Goal: Task Accomplishment & Management: Manage account settings

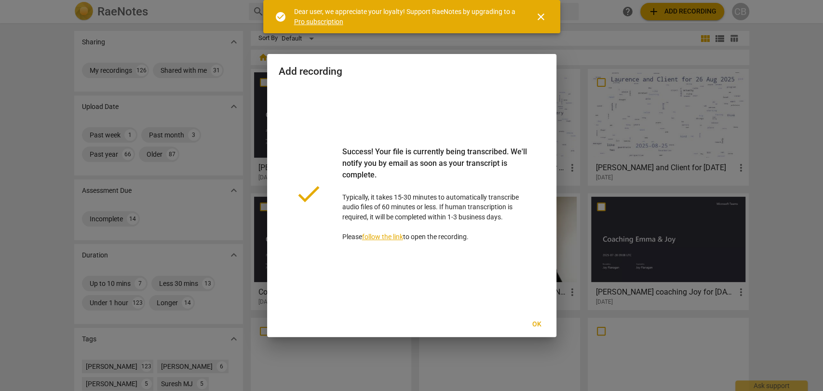
click at [542, 328] on span "Ok" at bounding box center [536, 325] width 15 height 10
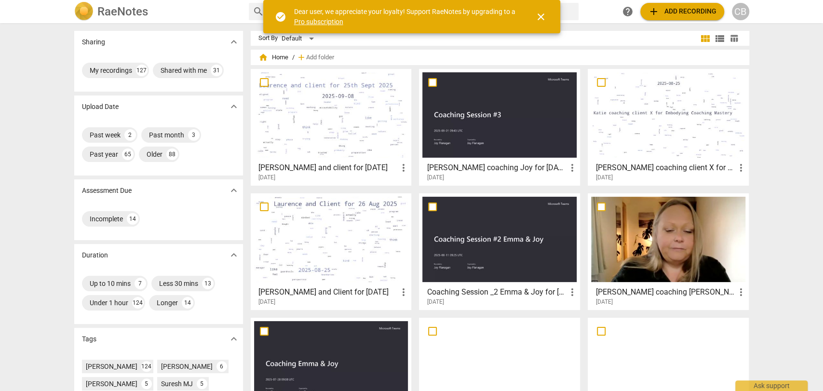
click at [441, 120] on div at bounding box center [499, 114] width 154 height 85
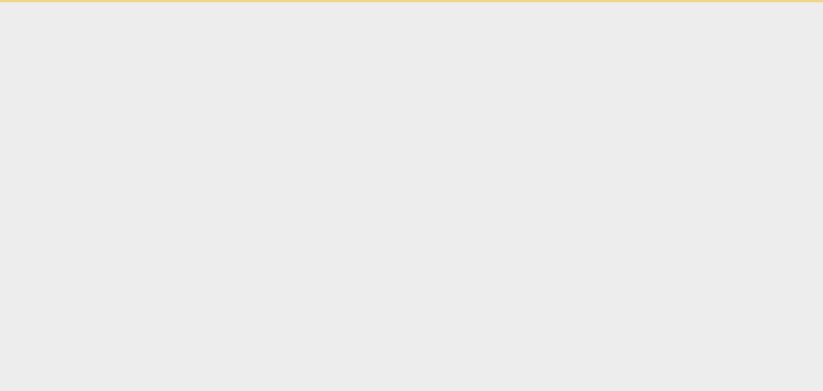
click at [441, 2] on html "check_circle Dear user, we appreciate your loyalty! Support RaeNotes by upgradi…" at bounding box center [411, 1] width 823 height 2
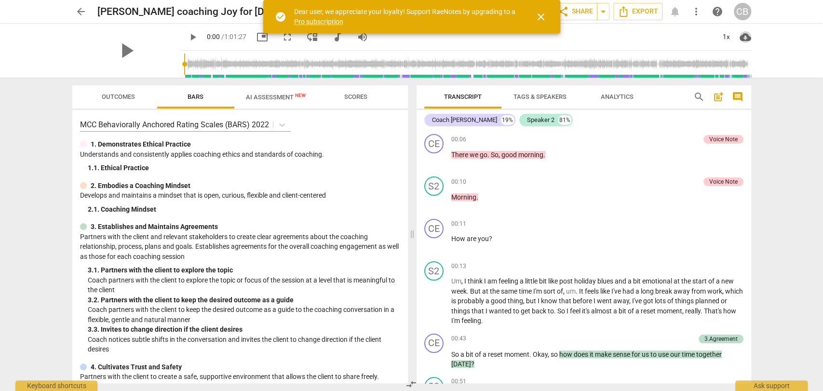
click at [742, 37] on span "cloud_download" at bounding box center [746, 37] width 12 height 12
click at [761, 34] on li "Download audio" at bounding box center [774, 37] width 71 height 23
click at [539, 15] on span "close" at bounding box center [541, 17] width 12 height 12
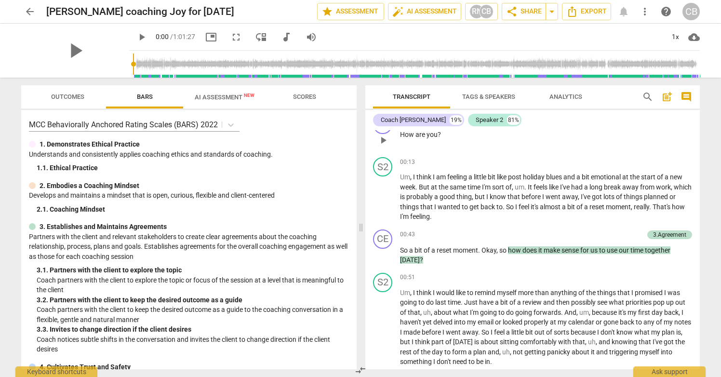
scroll to position [104, 0]
click at [513, 250] on span "how" at bounding box center [515, 250] width 14 height 8
click at [647, 376] on div "3.Agreement" at bounding box center [669, 380] width 45 height 9
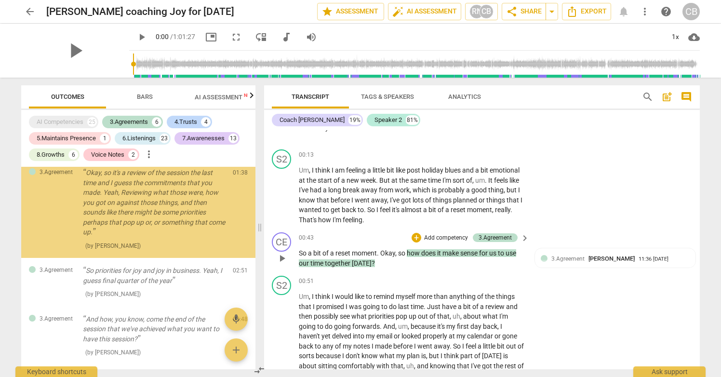
scroll to position [112, 0]
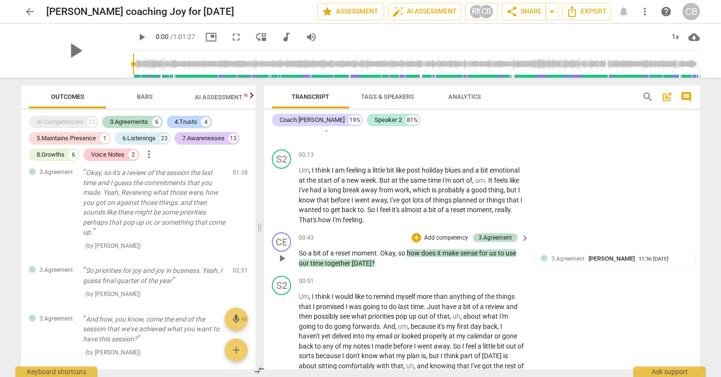
click at [411, 250] on span "how" at bounding box center [414, 253] width 14 height 8
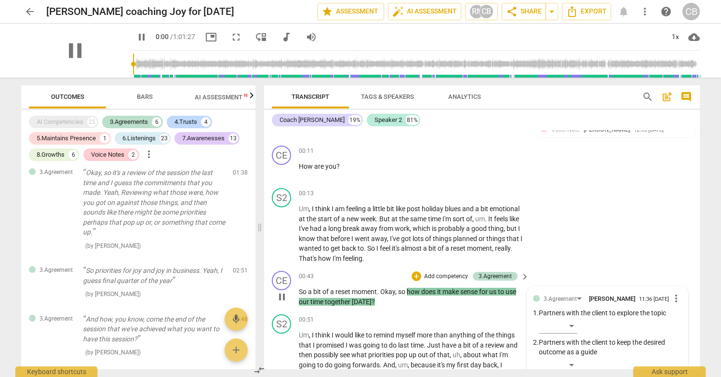
scroll to position [72, 0]
click at [415, 292] on span "how" at bounding box center [414, 293] width 14 height 8
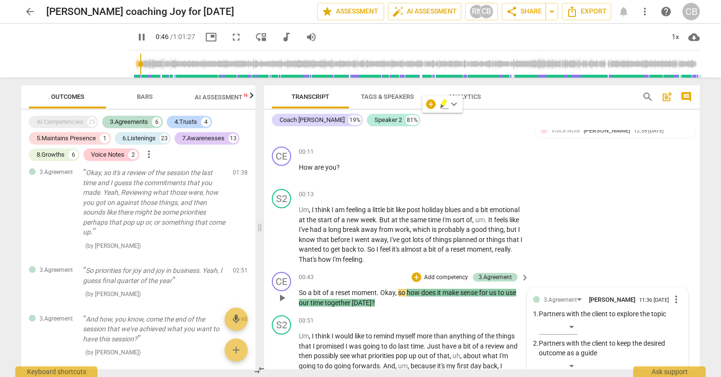
scroll to position [248, 0]
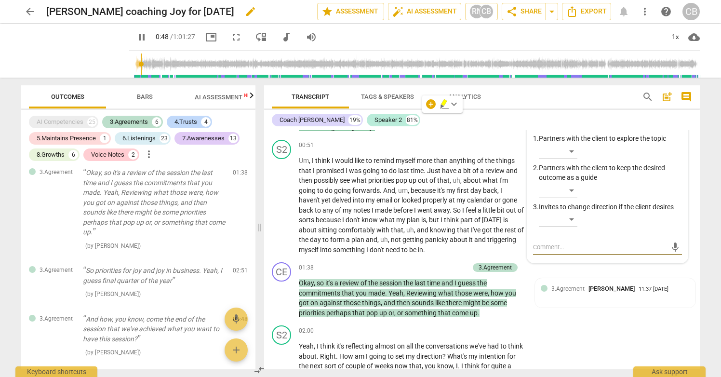
click at [136, 36] on span "pause" at bounding box center [142, 37] width 12 height 12
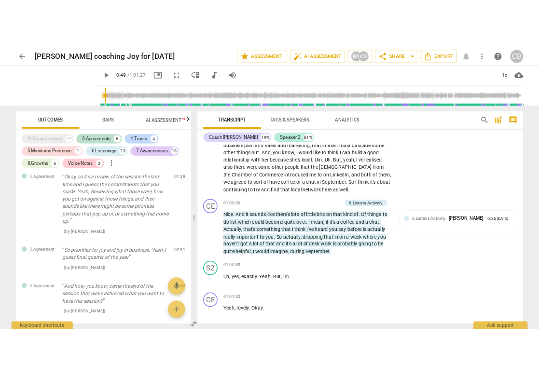
scroll to position [11447, 0]
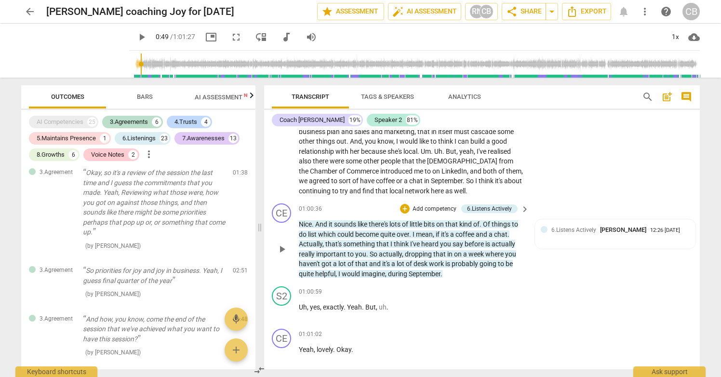
click at [400, 270] on span "during" at bounding box center [398, 274] width 21 height 8
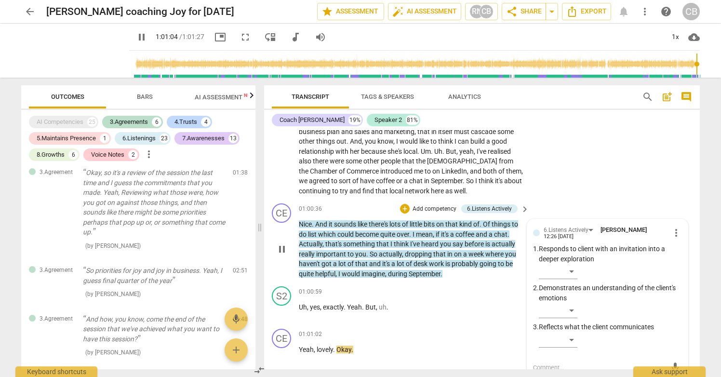
click at [136, 40] on span "pause" at bounding box center [142, 37] width 12 height 12
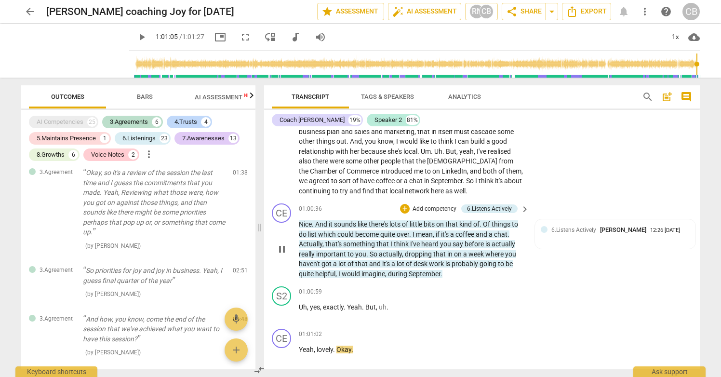
type input "3666"
click at [26, 14] on span "arrow_back" at bounding box center [30, 12] width 12 height 12
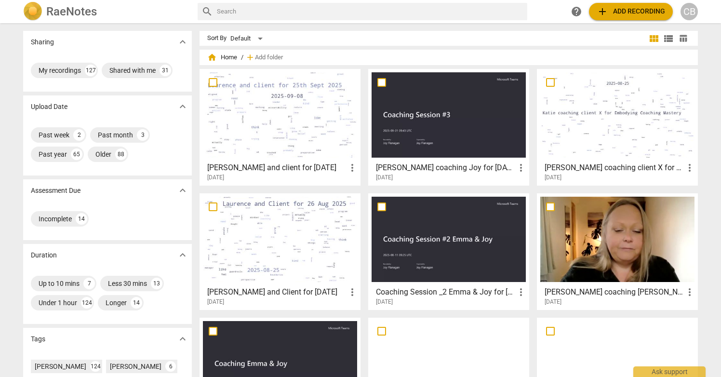
click at [601, 7] on span "add" at bounding box center [603, 12] width 12 height 12
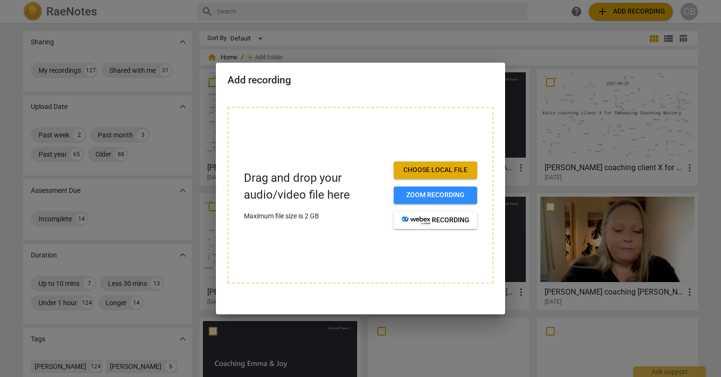
click at [412, 167] on span "Choose local file" at bounding box center [436, 170] width 68 height 10
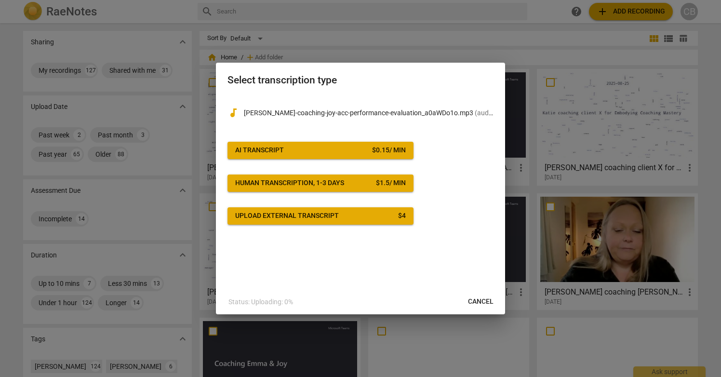
click at [363, 155] on button "AI Transcript $ 0.15 / min" at bounding box center [321, 150] width 186 height 17
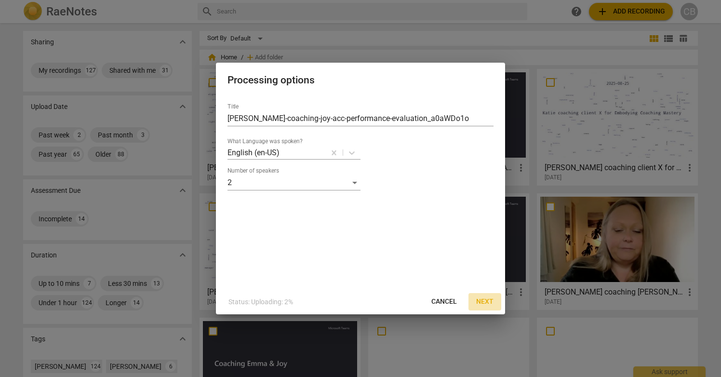
click at [485, 302] on span "Next" at bounding box center [484, 302] width 17 height 10
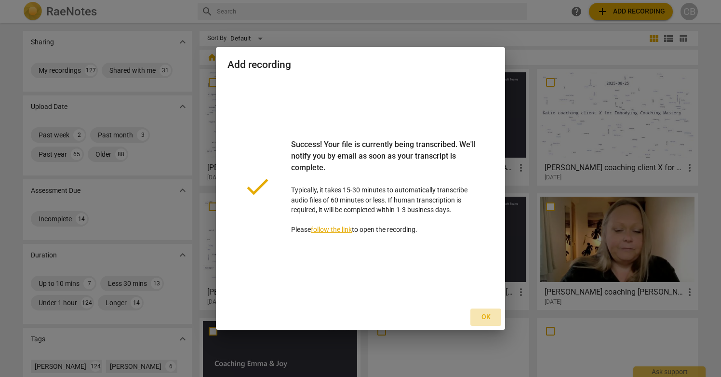
click at [483, 316] on span "Ok" at bounding box center [485, 317] width 15 height 10
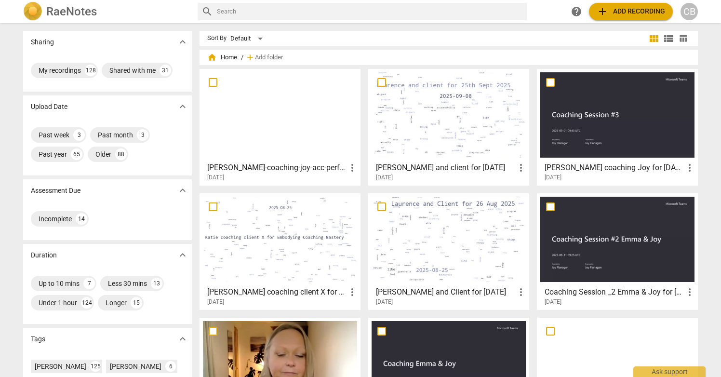
click at [289, 113] on div at bounding box center [280, 114] width 154 height 85
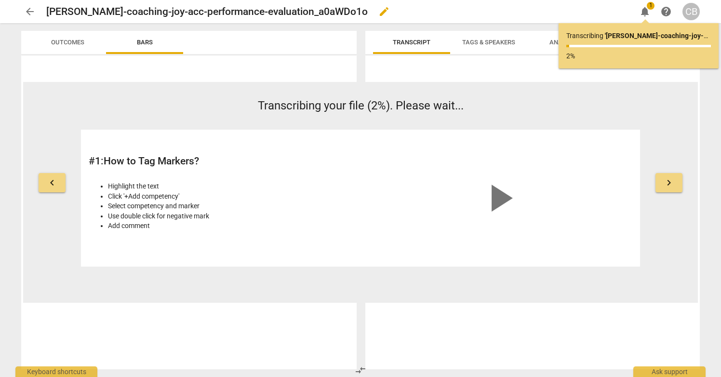
click at [78, 10] on h2 "[PERSON_NAME]-coaching-joy-acc-performance-evaluation_a0aWDo1o" at bounding box center [207, 12] width 322 height 12
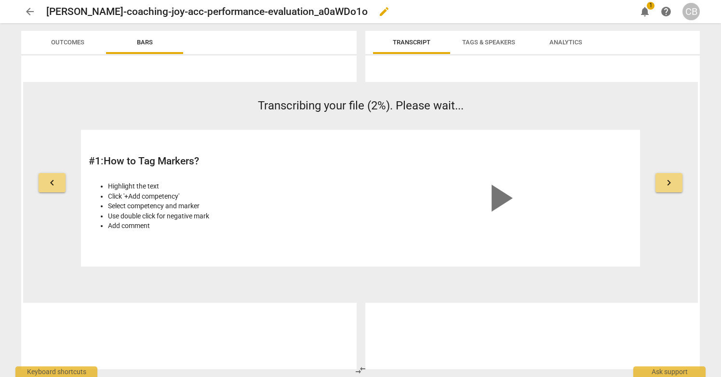
click at [386, 12] on span "edit" at bounding box center [384, 12] width 12 height 12
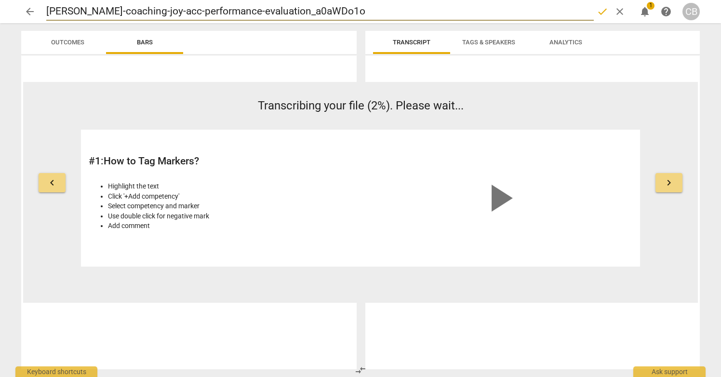
click at [84, 12] on input "[PERSON_NAME]-coaching-joy-acc-performance-evaluation_a0aWDo1o" at bounding box center [320, 11] width 548 height 18
click at [53, 9] on input "[PERSON_NAME]-coaching-joy-acc-performance-evaluation_a0aWDo1o" at bounding box center [320, 11] width 548 height 18
click at [132, 13] on input "[PERSON_NAME]-coaching-joy-acc-performance-evaluation_a0aWDo1o" at bounding box center [320, 11] width 548 height 18
click at [177, 10] on input "[PERSON_NAME] coaching-joy-acc-performance-evaluation_a0aWDo1o" at bounding box center [320, 11] width 548 height 18
type input "[PERSON_NAME] coaching Joy-acc-performance-evaluation_a0aWDo1o"
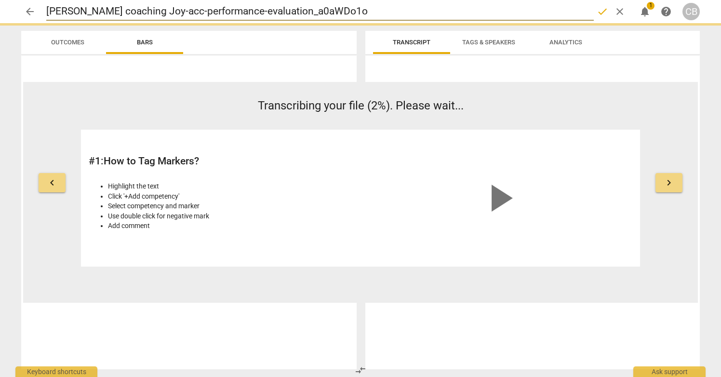
click at [189, 11] on input "[PERSON_NAME] coaching Joy-acc-performance-evaluation_a0aWDo1o" at bounding box center [320, 11] width 548 height 18
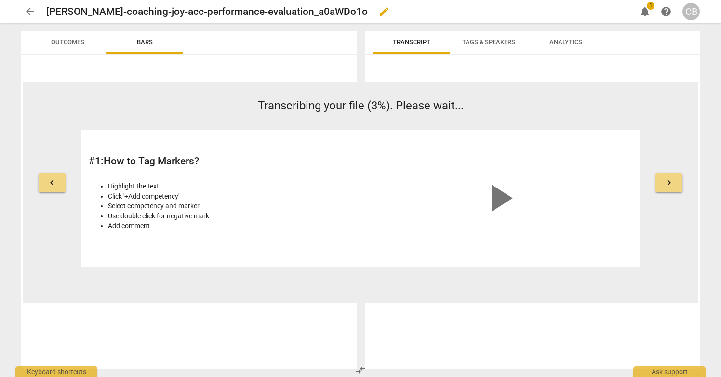
click at [379, 6] on div "[PERSON_NAME]-coaching-joy-acc-performance-evaluation_a0aWDo1o edit" at bounding box center [337, 11] width 582 height 17
click at [389, 14] on span "edit" at bounding box center [384, 12] width 12 height 12
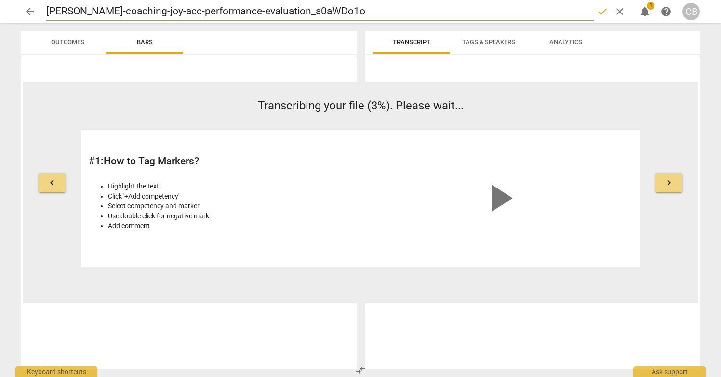
click at [50, 12] on input "[PERSON_NAME]-coaching-joy-acc-performance-evaluation_a0aWDo1o" at bounding box center [320, 11] width 548 height 18
click at [83, 11] on input "[PERSON_NAME]-coaching-joy-acc-performance-evaluation_a0aWDo1o" at bounding box center [320, 11] width 548 height 18
type input "[PERSON_NAME]-coaching-joy-acc-performance-evaluation_a0aWDo1o"
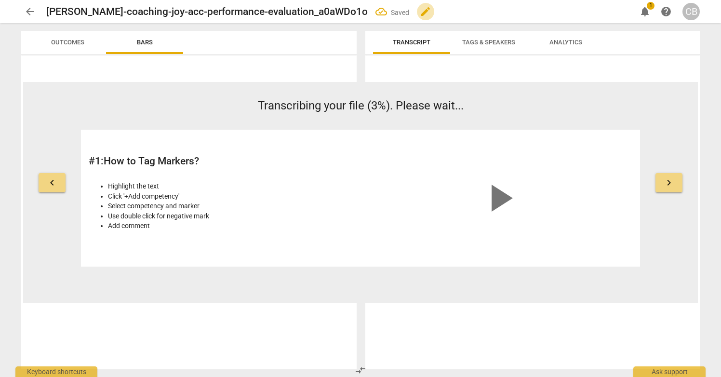
click at [431, 9] on span "edit" at bounding box center [426, 12] width 12 height 12
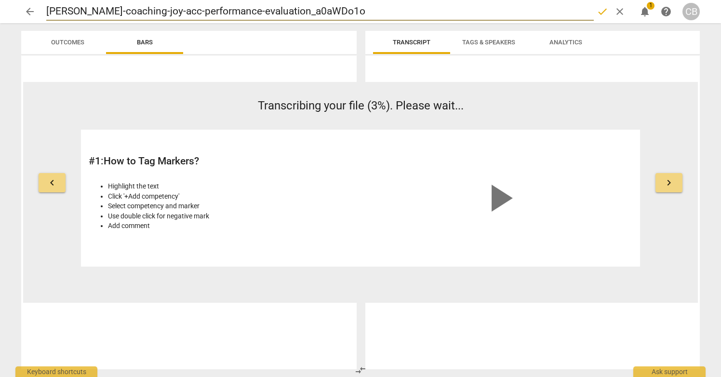
click at [129, 10] on input "[PERSON_NAME]-coaching-joy-acc-performance-evaluation_a0aWDo1o" at bounding box center [320, 11] width 548 height 18
click at [175, 12] on input "[PERSON_NAME] coaching-joy-acc-performance-evaluation_a0aWDo1o" at bounding box center [320, 11] width 548 height 18
type input "[PERSON_NAME] coaching oy-acc-performance-evaluation_a0aWDo1o"
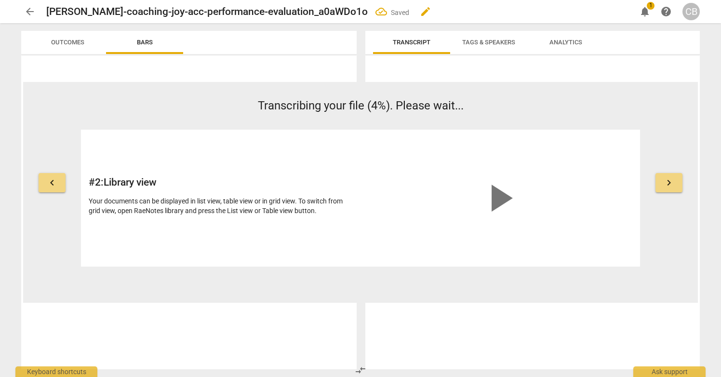
click at [424, 13] on span "edit" at bounding box center [425, 12] width 17 height 12
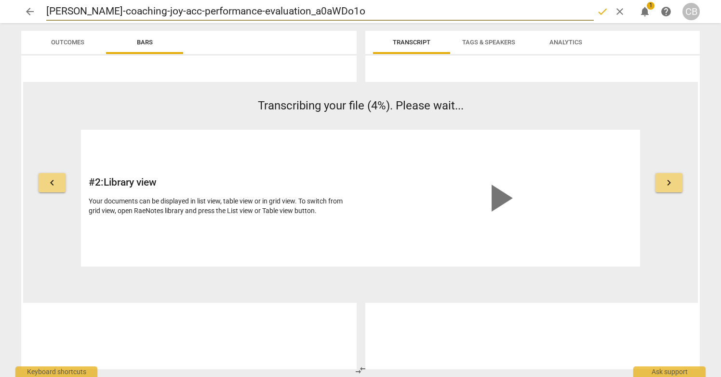
click at [135, 11] on input "[PERSON_NAME]-coaching-joy-acc-performance-evaluation_a0aWDo1o" at bounding box center [320, 11] width 548 height 18
click at [177, 9] on input "[PERSON_NAME] Coaching-joy-acc-performance-evaluation_a0aWDo1o" at bounding box center [320, 11] width 548 height 18
type input "[PERSON_NAME] Coaching [PERSON_NAME]-acc-performance-evaluation_a0aWDo1o"
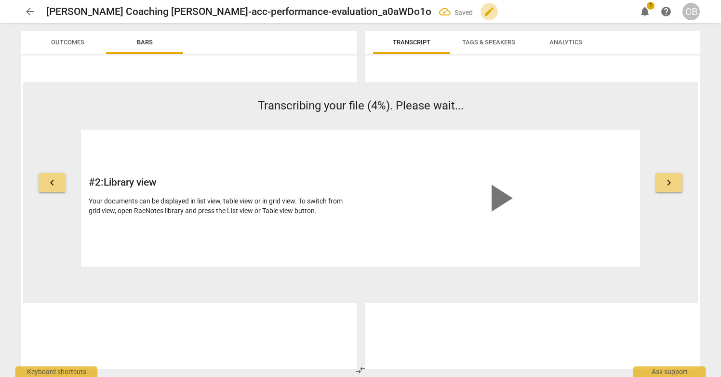
click at [484, 10] on span "edit" at bounding box center [490, 12] width 12 height 12
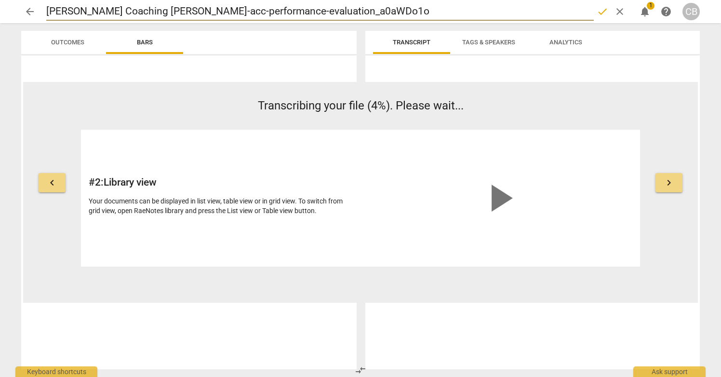
click at [191, 10] on input "[PERSON_NAME] Coaching [PERSON_NAME]-acc-performance-evaluation_a0aWDo1o" at bounding box center [320, 11] width 548 height 18
type input "[PERSON_NAME] Coaching Joy: ACCacc-performance-evaluation_a0aWDo1o"
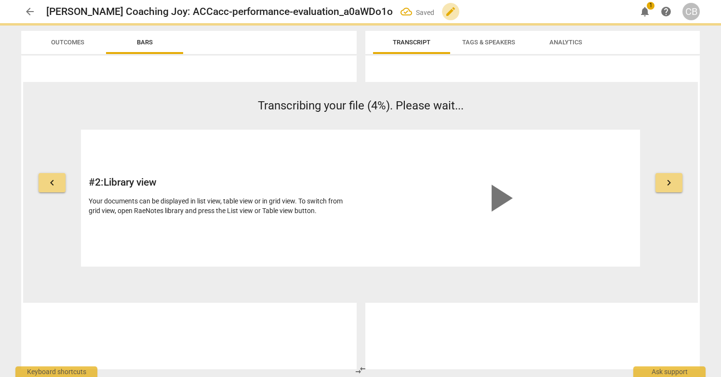
click at [457, 10] on span "edit" at bounding box center [451, 12] width 12 height 12
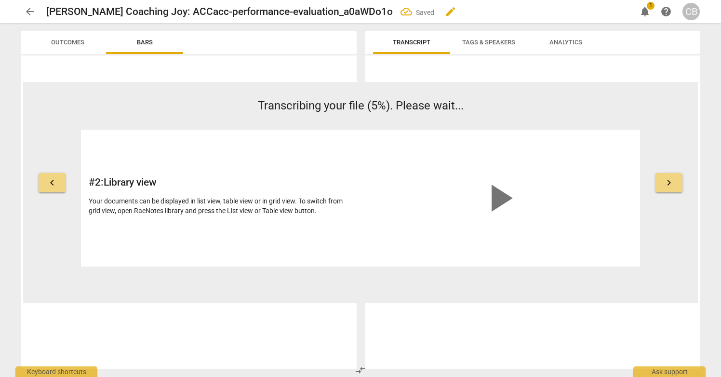
click at [241, 11] on h2 "[PERSON_NAME] Coaching Joy: ACCacc-performance-evaluation_a0aWDo1o" at bounding box center [219, 12] width 347 height 12
click at [457, 11] on span "edit" at bounding box center [451, 12] width 12 height 12
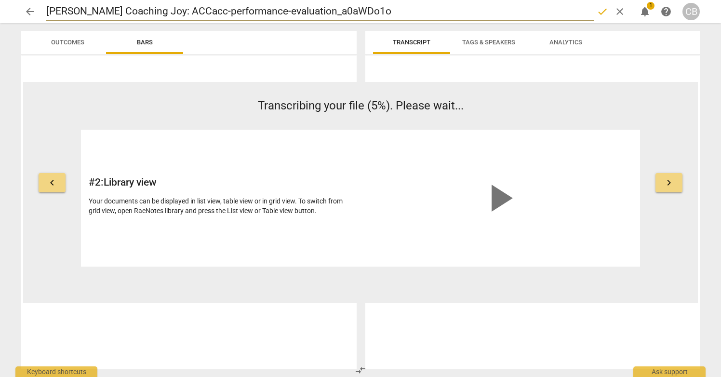
click at [237, 9] on input "[PERSON_NAME] Coaching Joy: ACCacc-performance-evaluation_a0aWDo1o" at bounding box center [320, 11] width 548 height 18
click at [281, 9] on input "[PERSON_NAME] Coaching Joy: ACC Performance-evaluation_a0aWDo1o" at bounding box center [320, 11] width 548 height 18
type input "[PERSON_NAME] Coaching [PERSON_NAME]: ACC Performance Evaluation_a0aWDo1o"
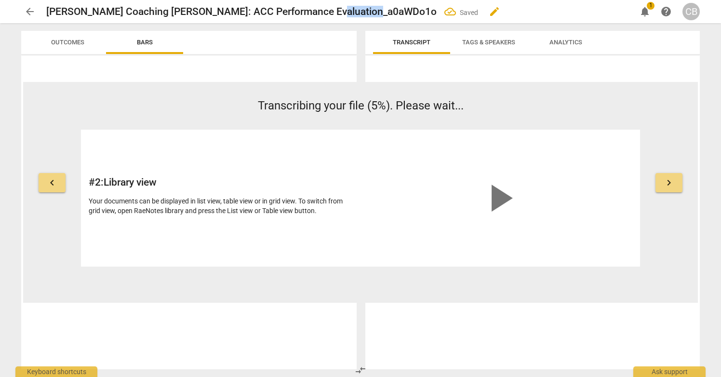
drag, startPoint x: 327, startPoint y: 13, endPoint x: 375, endPoint y: 10, distance: 47.8
click at [375, 10] on h2 "[PERSON_NAME] Coaching [PERSON_NAME]: ACC Performance Evaluation_a0aWDo1o" at bounding box center [241, 12] width 391 height 12
click at [489, 8] on span "edit" at bounding box center [495, 12] width 12 height 12
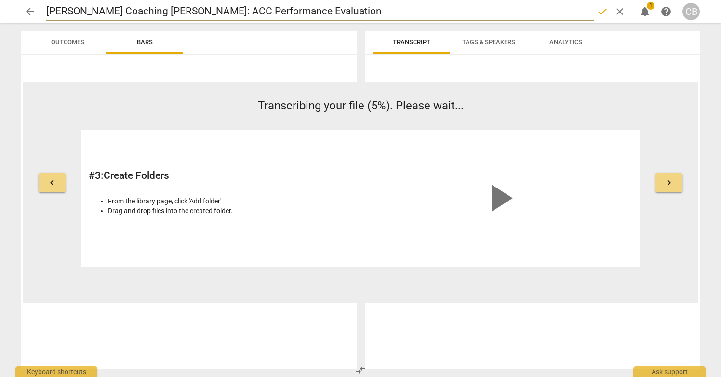
type input "[PERSON_NAME] Coaching [PERSON_NAME]: ACC Performance Evaluation"
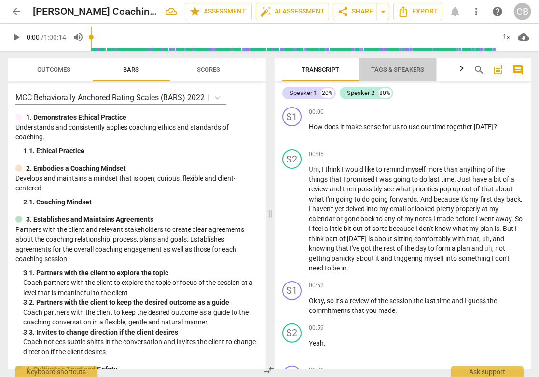
click at [385, 72] on span "Tags & Speakers" at bounding box center [397, 69] width 53 height 7
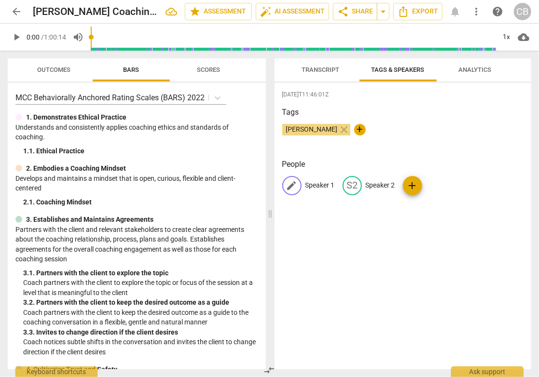
click at [316, 186] on p "Speaker 1" at bounding box center [319, 185] width 29 height 10
type input "Coach [PERSON_NAME]"
click at [432, 183] on p "Speaker 2" at bounding box center [442, 185] width 29 height 10
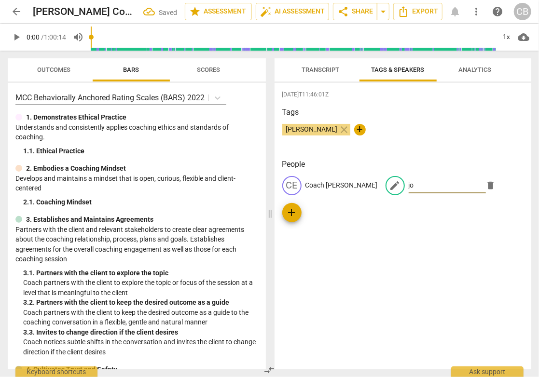
type input "j"
type input "Joy"
click at [311, 72] on span "Transcript" at bounding box center [321, 69] width 38 height 7
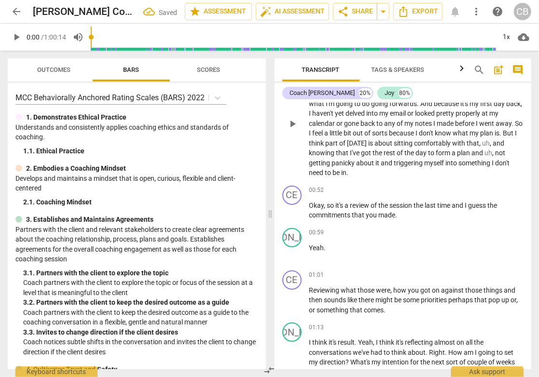
scroll to position [96, 0]
click at [419, 13] on span "Export" at bounding box center [417, 12] width 40 height 12
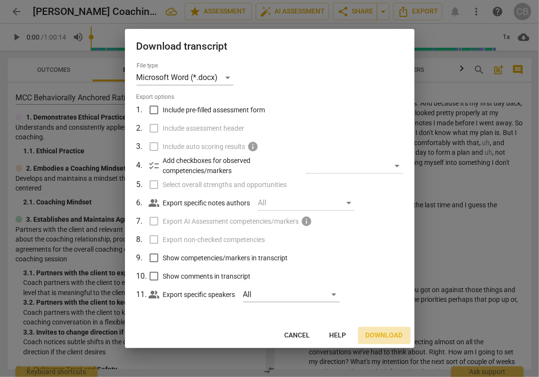
click at [382, 336] on span "Download" at bounding box center [383, 336] width 37 height 10
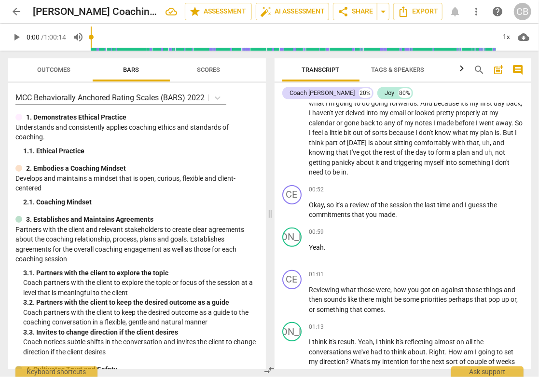
click at [525, 40] on span "cloud_download" at bounding box center [523, 37] width 12 height 12
click at [514, 36] on li "Download audio" at bounding box center [495, 37] width 71 height 23
